Goal: Check status: Check status

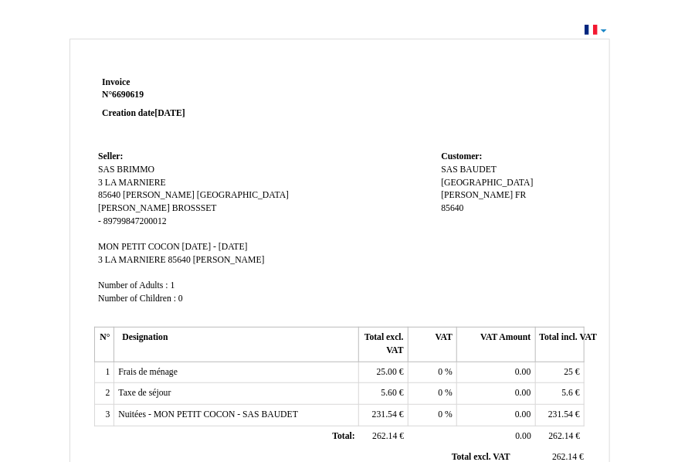
drag, startPoint x: 470, startPoint y: 29, endPoint x: 360, endPoint y: 178, distance: 185.1
click at [360, 178] on td "Seller: Seller: SAS BRIMMO SAS BRIMMO 3 LA MARNIERE 3 LA MARNIERE 85640 85640 M…" at bounding box center [265, 235] width 343 height 176
drag, startPoint x: 538, startPoint y: 52, endPoint x: 377, endPoint y: 39, distance: 162.0
click at [377, 39] on div "Invoice Invoice N° 6690619 6690619 Creation date 08 September 2025 Seller: Sell…" at bounding box center [340, 458] width 541 height 838
drag, startPoint x: 284, startPoint y: 10, endPoint x: 72, endPoint y: 16, distance: 211.8
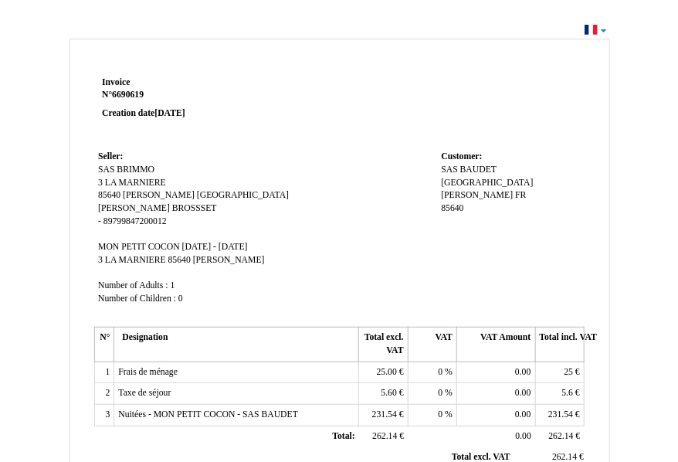
click at [72, 16] on html "Invoice Invoice N° 6690619 6690619 Creation date 08 September 2025 Seller: Sell…" at bounding box center [339, 231] width 678 height 462
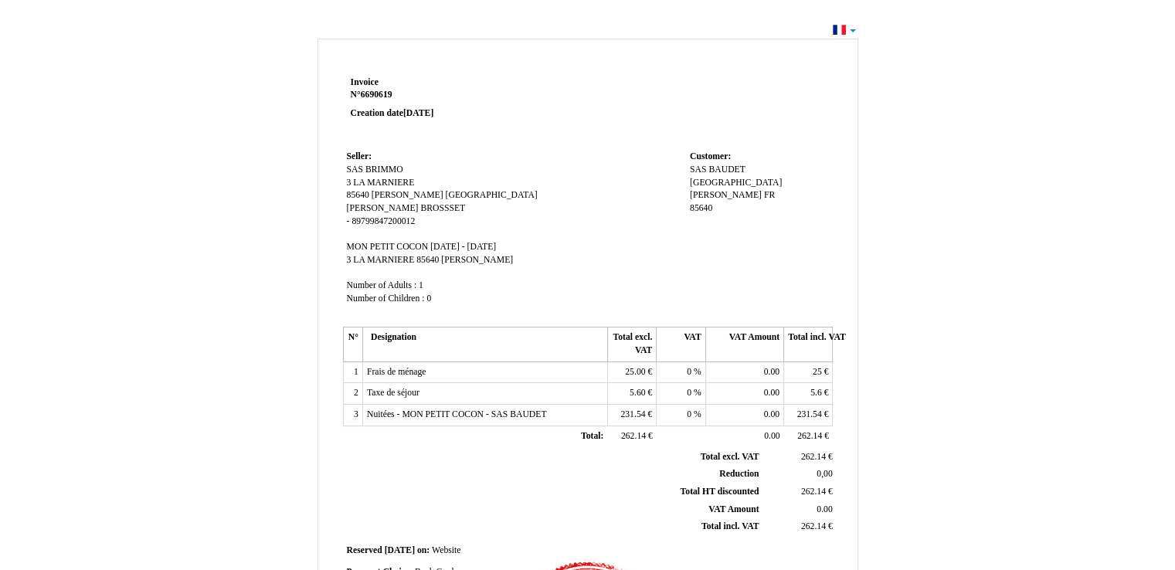
click at [690, 28] on div "Invoice Invoice N° 6690619 6690619 Creation date 08 September 2025 Seller: Sell…" at bounding box center [587, 463] width 1175 height 889
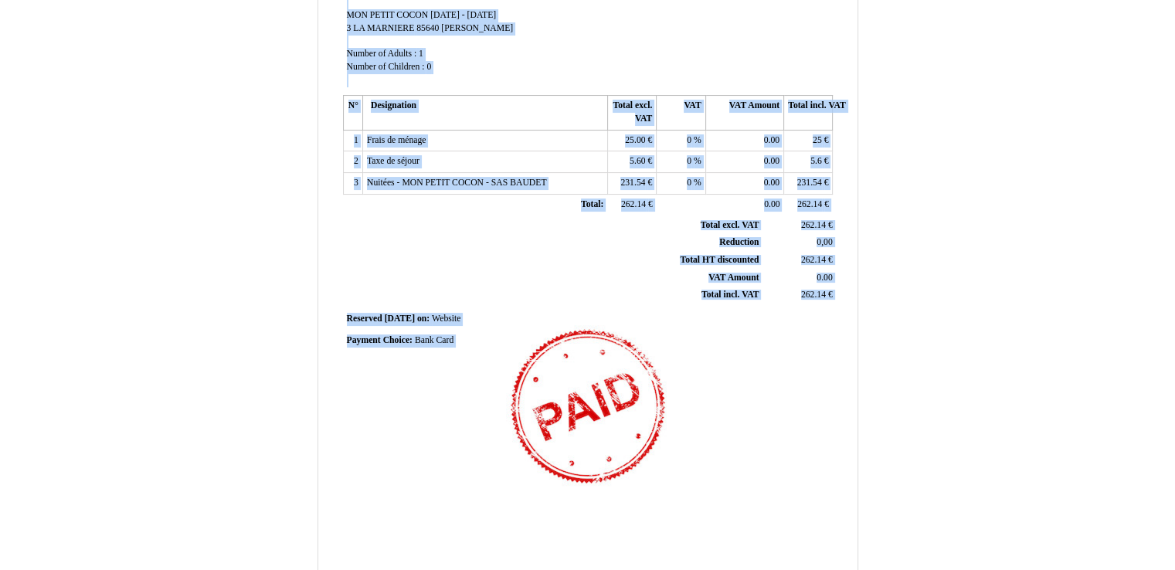
scroll to position [338, 0]
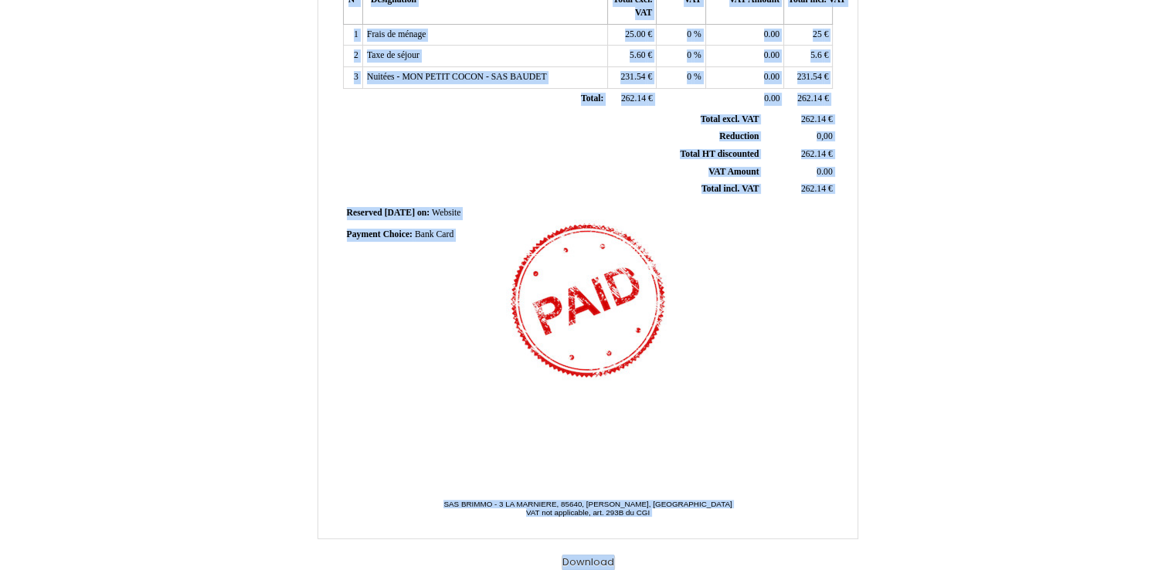
drag, startPoint x: 367, startPoint y: 9, endPoint x: 949, endPoint y: 600, distance: 829.3
copy div "Invoice N° 6690619 Creation date 08 September 2025 Seller: SAS BRIMMO 3 LA MARN…"
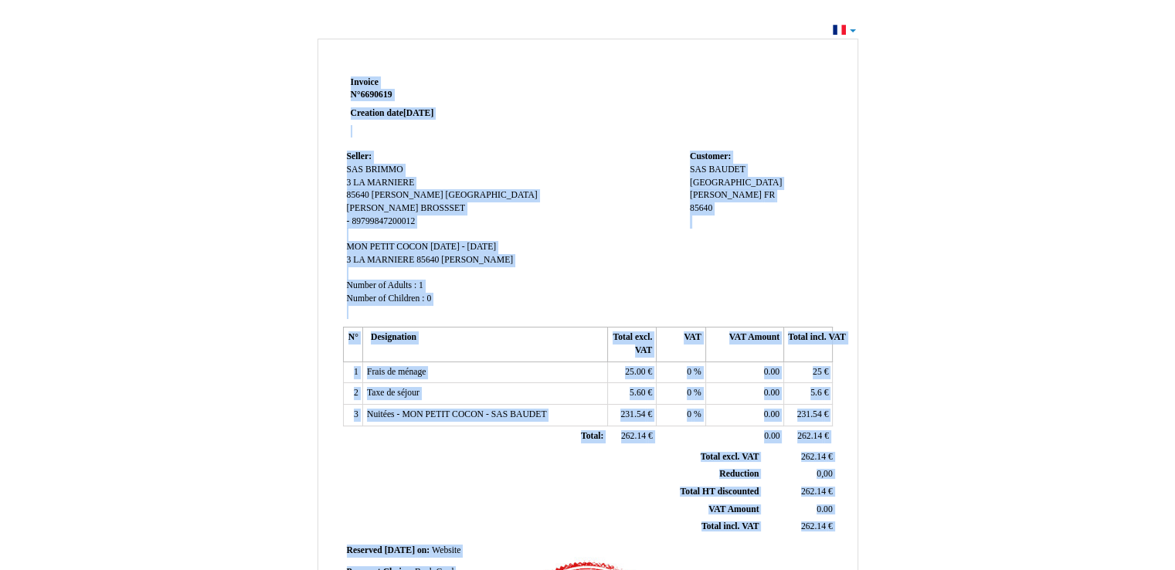
click at [441, 32] on div "Invoice Invoice N° 6690619 6690619 Creation date 08 September 2025 Seller: Sell…" at bounding box center [587, 463] width 1175 height 889
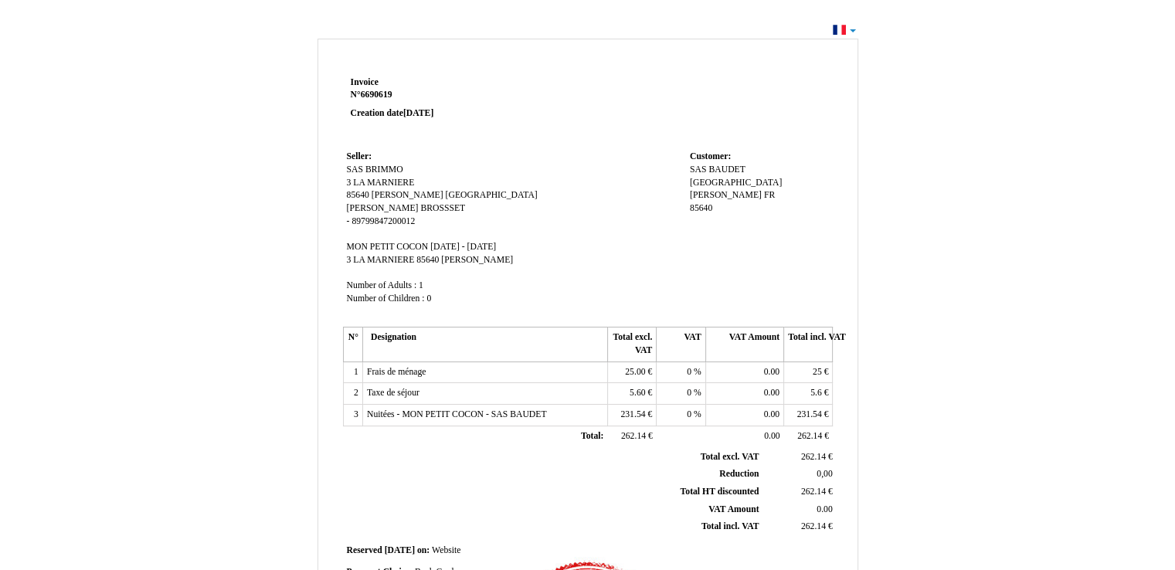
drag, startPoint x: 226, startPoint y: 0, endPoint x: 128, endPoint y: 63, distance: 115.7
click at [128, 63] on div "Invoice Invoice N° 6690619 6690619 Creation date 08 September 2025 Seller: Sell…" at bounding box center [587, 463] width 1175 height 889
drag, startPoint x: 362, startPoint y: 141, endPoint x: 654, endPoint y: 55, distance: 303.8
click at [654, 55] on div "Invoice Invoice N° 6690619 6690619 Creation date 08 September 2025 Seller: Sell…" at bounding box center [588, 458] width 541 height 838
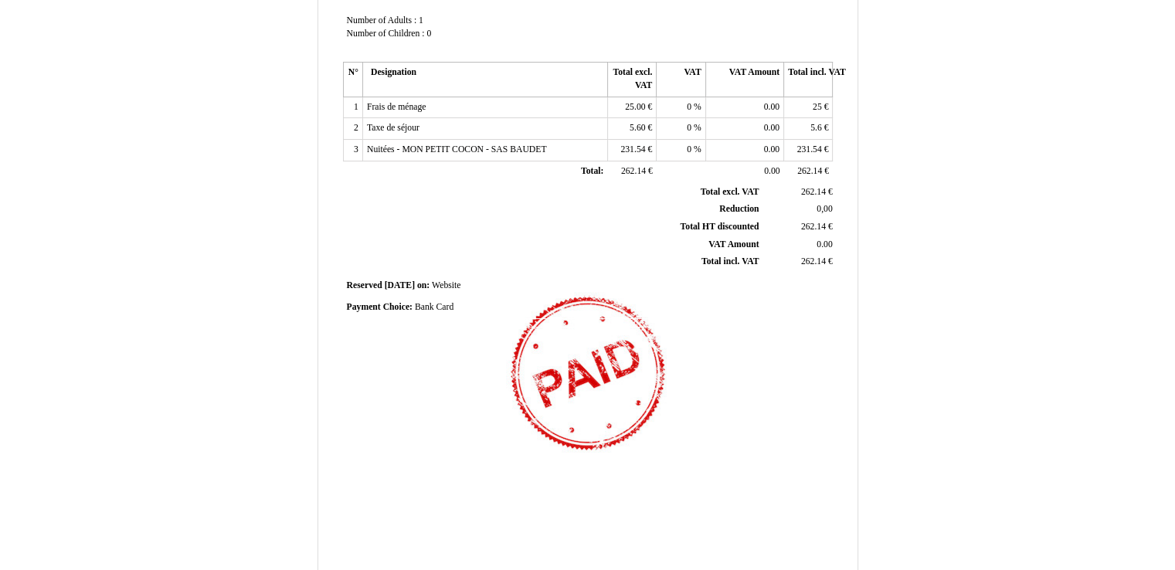
scroll to position [281, 0]
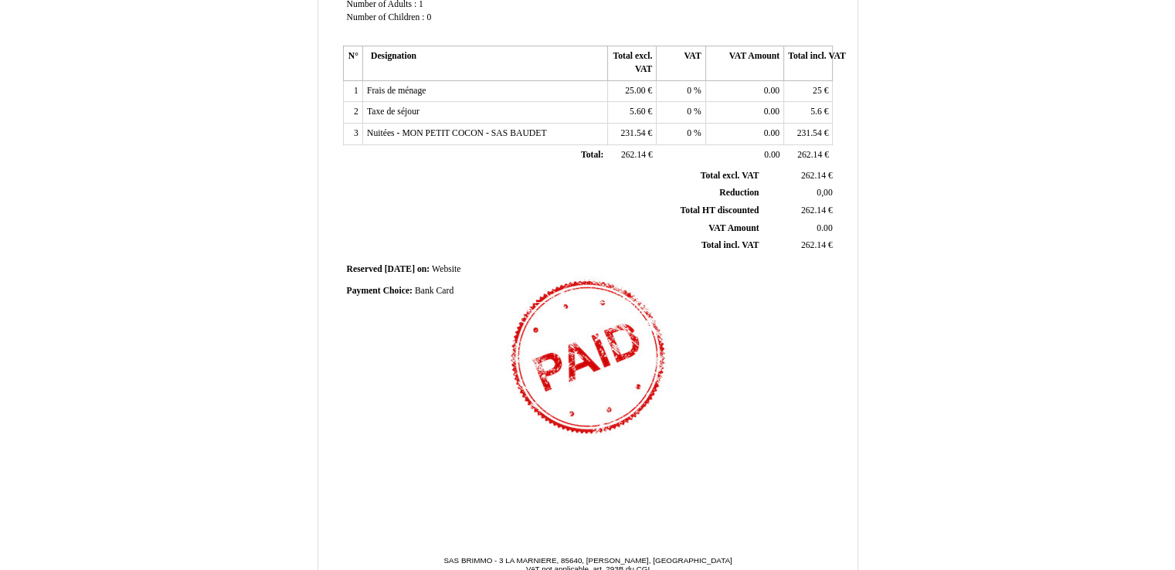
click at [590, 340] on div "Invoice Invoice N° 6690619 6690619 Creation date 08 September 2025 Seller: Sell…" at bounding box center [587, 156] width 495 height 730
click at [615, 351] on div "Invoice Invoice N° 6690619 6690619 Creation date 08 September 2025 Seller: Sell…" at bounding box center [587, 156] width 495 height 730
click at [593, 293] on div "Payment Choice: Payment Choice: Bank Card Bank Card" at bounding box center [588, 291] width 483 height 13
